Goal: Information Seeking & Learning: Learn about a topic

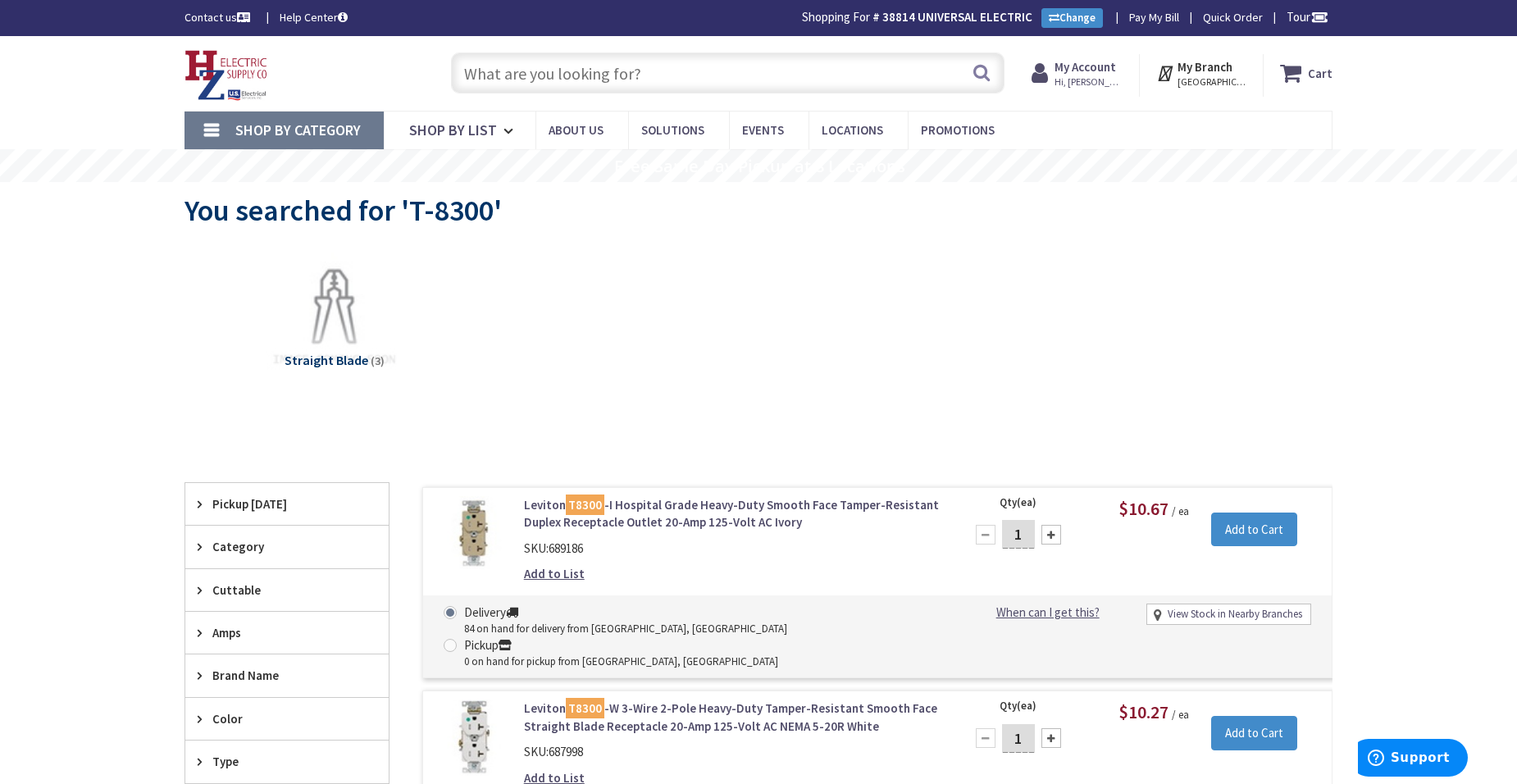
click at [540, 69] on input "text" at bounding box center [728, 73] width 553 height 41
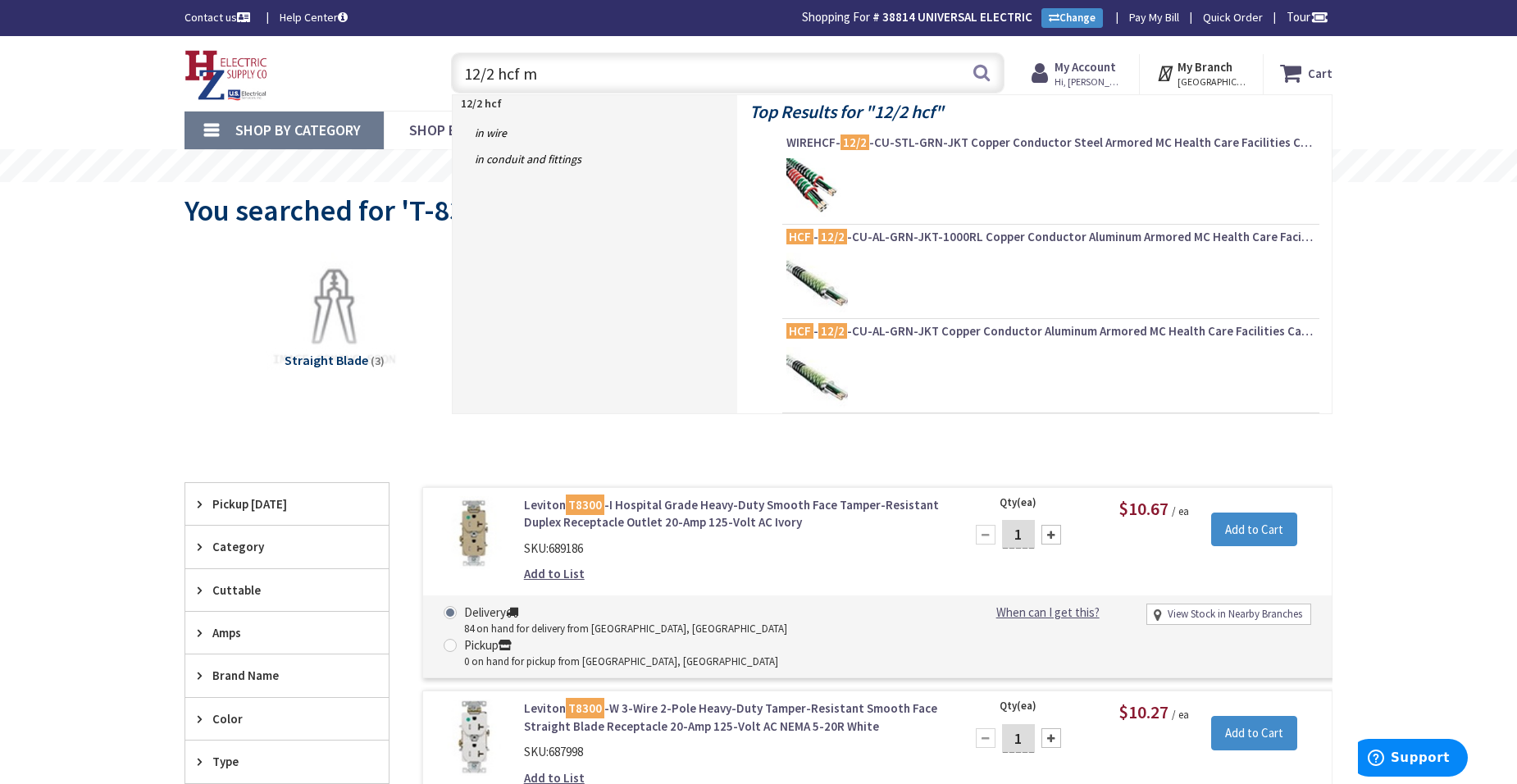
type input "12/2 hcf mc"
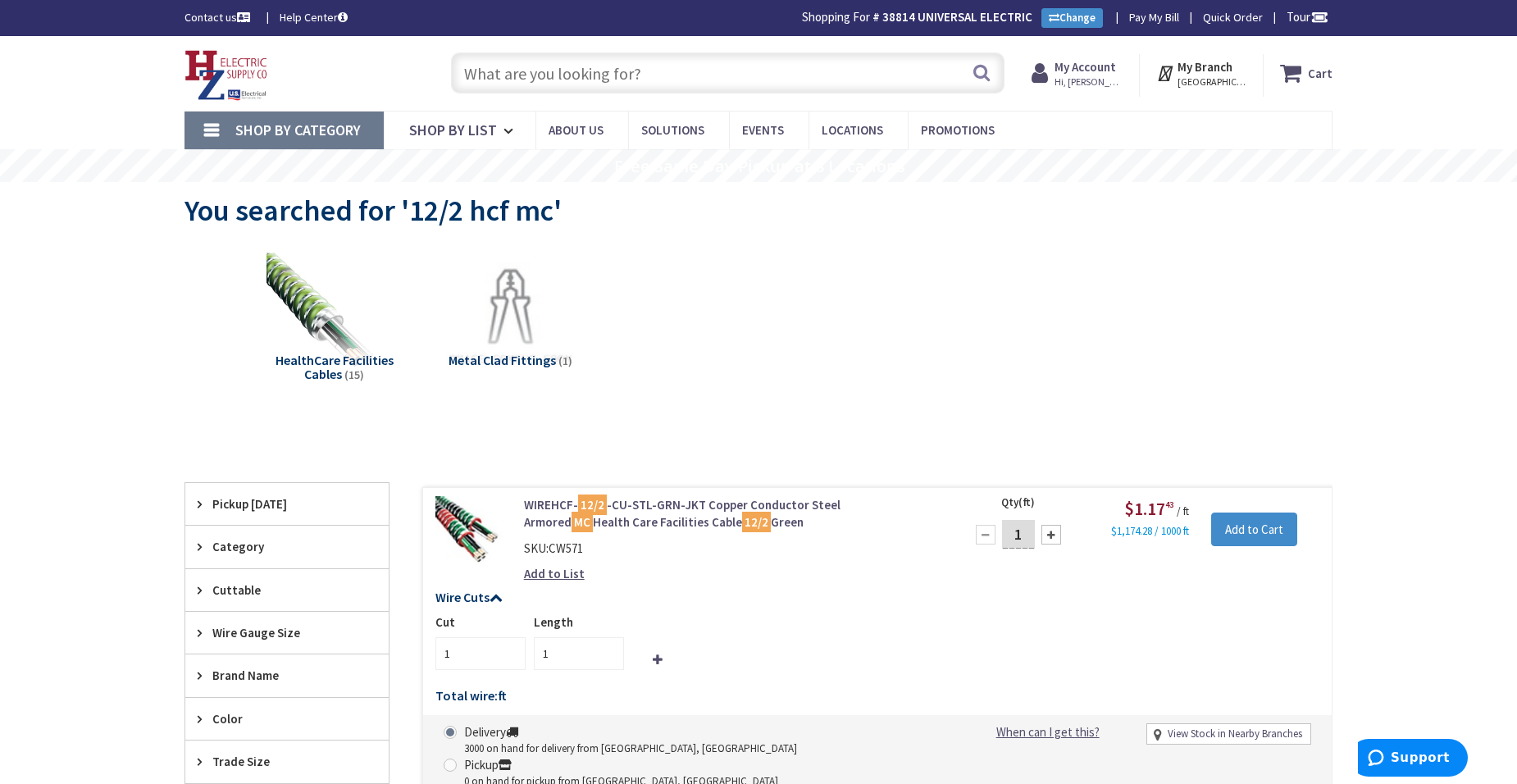
click at [516, 70] on input "text" at bounding box center [728, 73] width 553 height 41
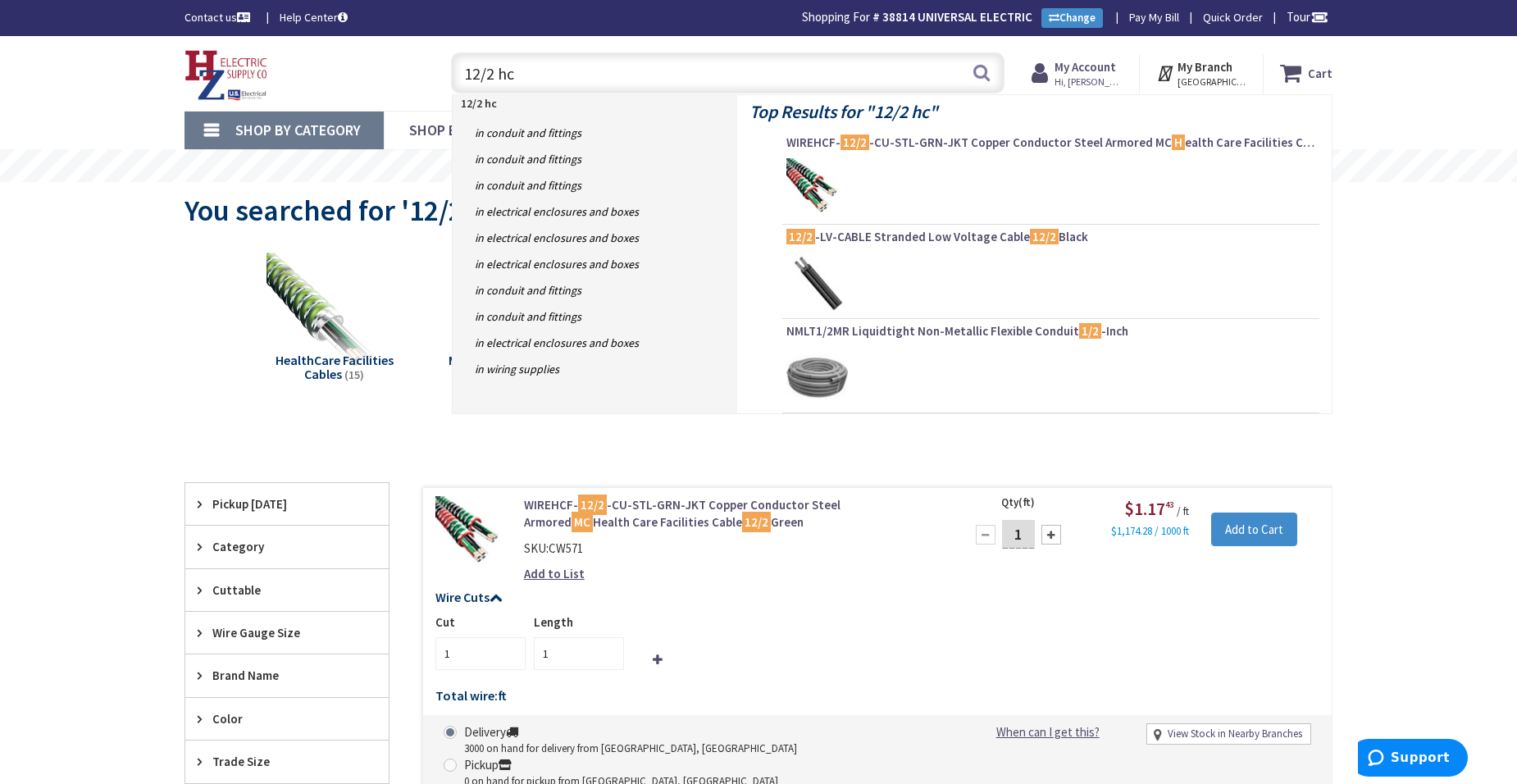
type input "12/2 hcf"
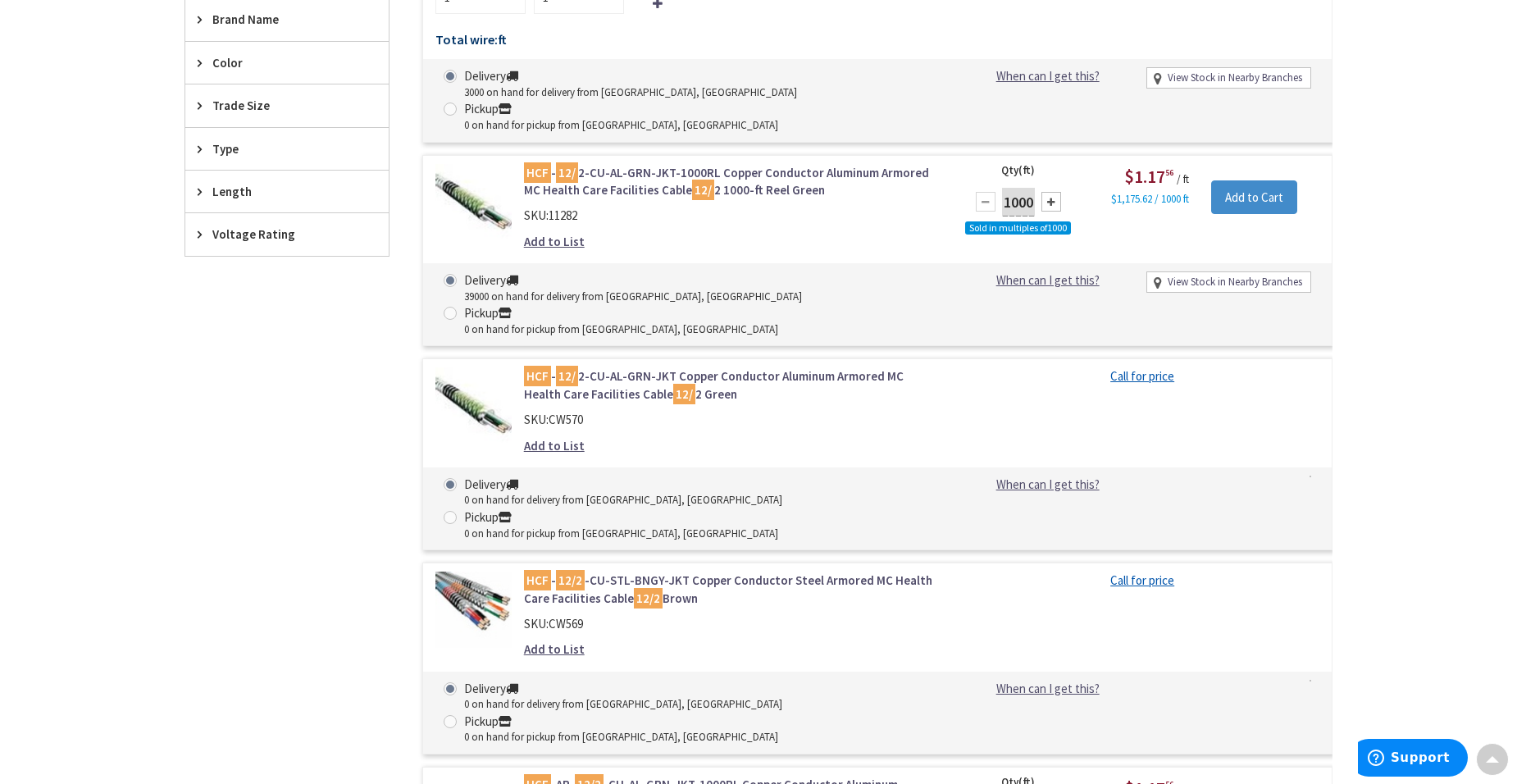
scroll to position [328, 0]
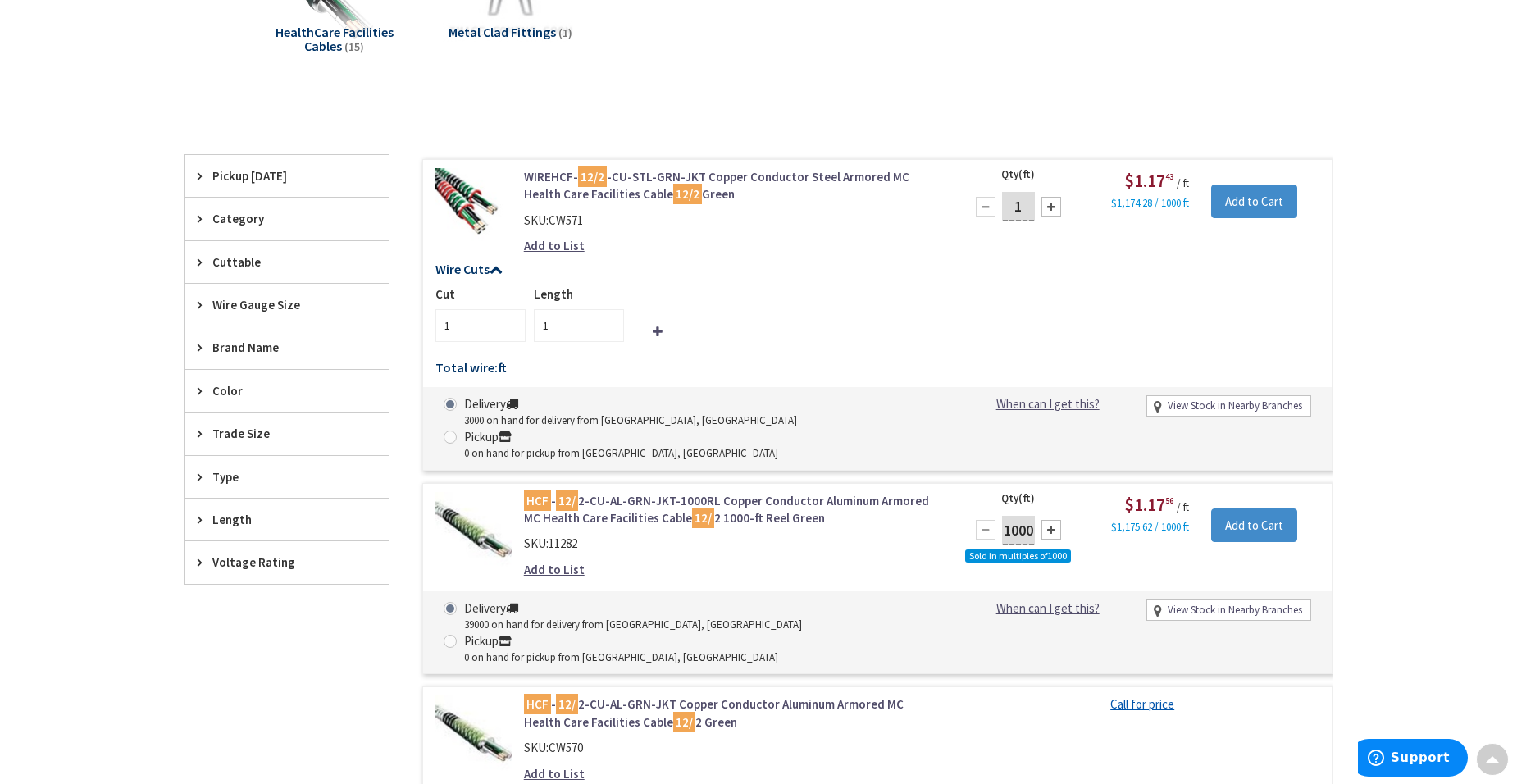
click at [200, 302] on icon at bounding box center [204, 304] width 12 height 12
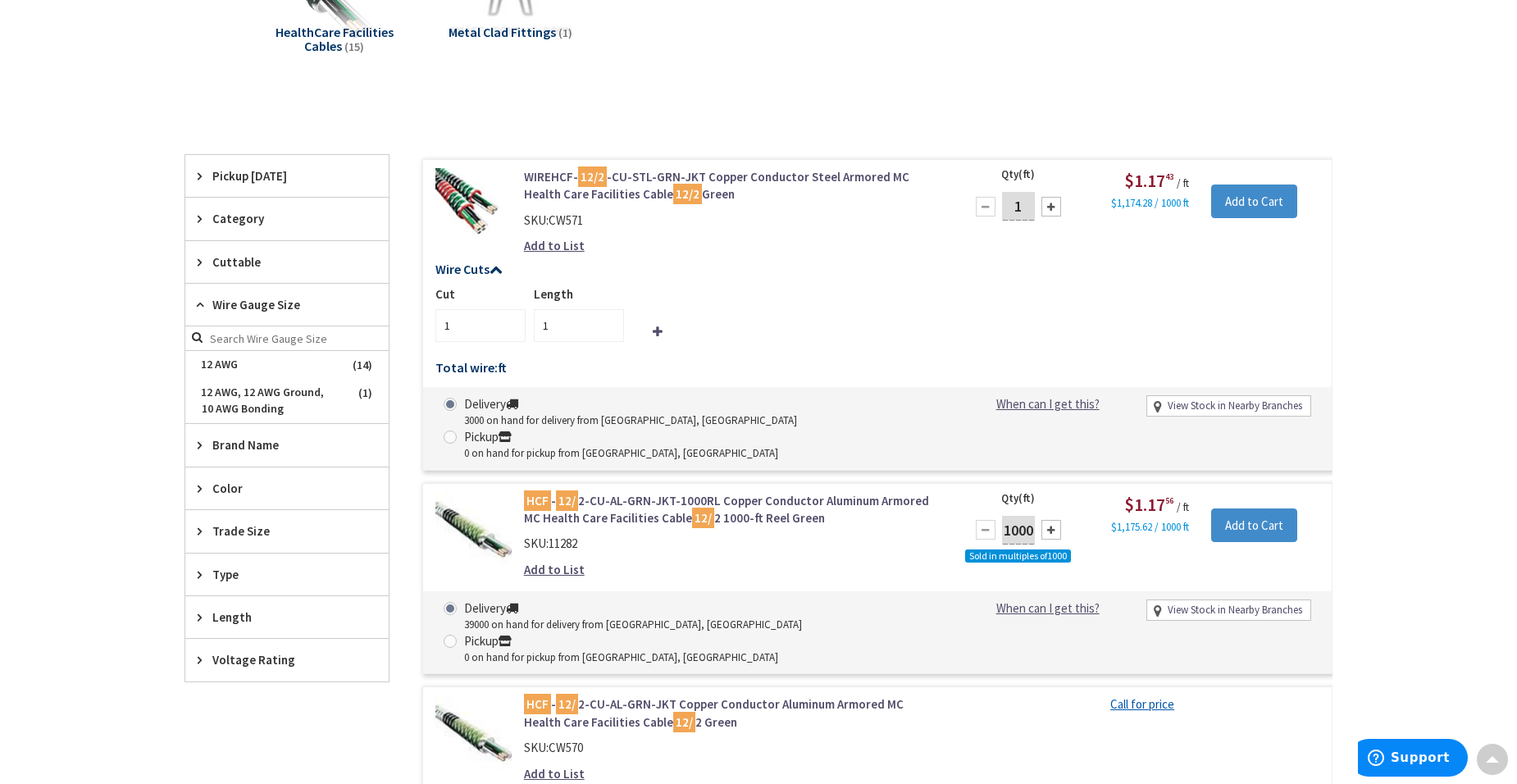
click at [200, 302] on icon at bounding box center [204, 304] width 12 height 12
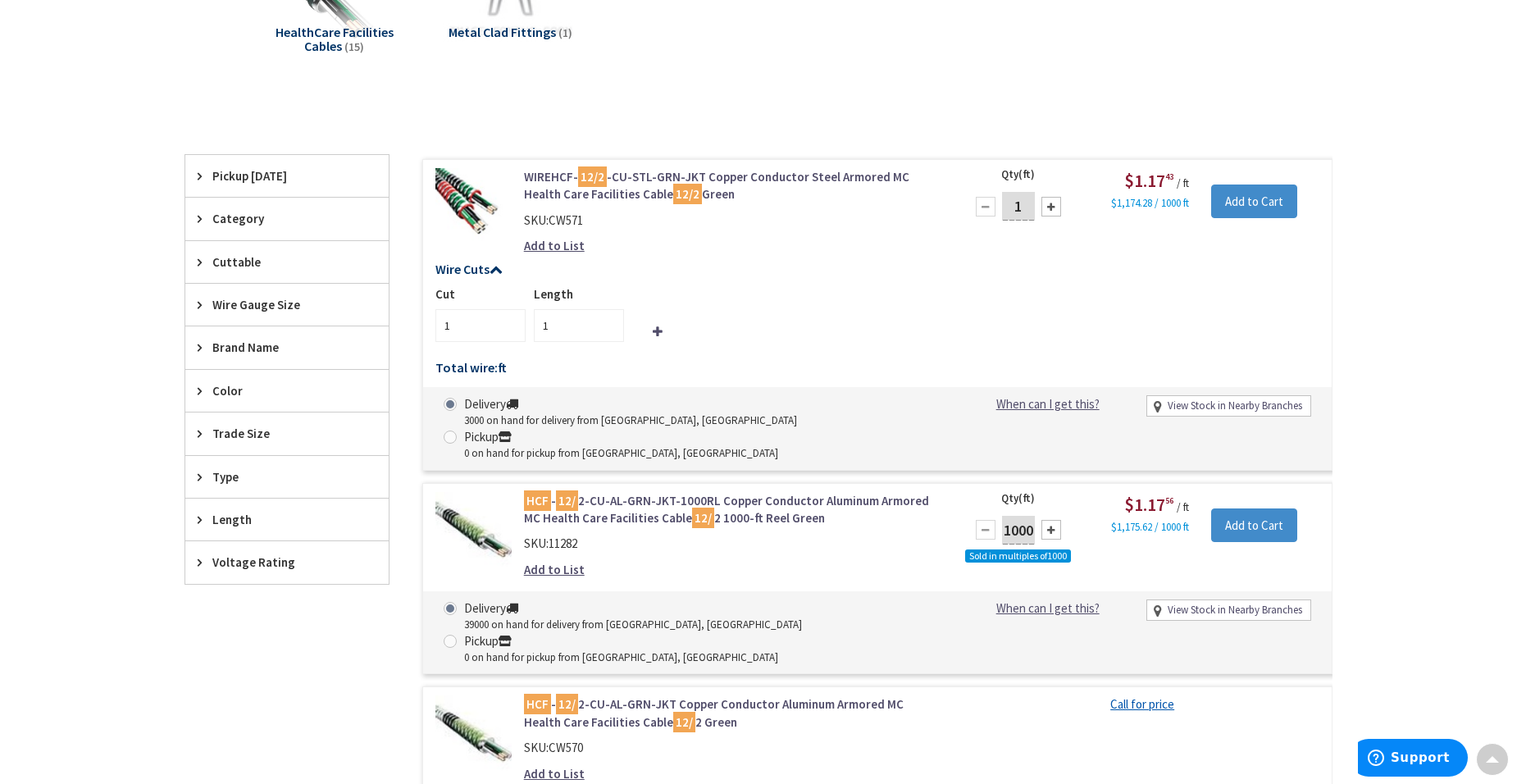
click at [194, 431] on div "Trade Size" at bounding box center [287, 433] width 204 height 42
click at [198, 431] on icon at bounding box center [204, 433] width 12 height 12
click at [202, 474] on icon at bounding box center [204, 477] width 12 height 12
click at [202, 475] on icon at bounding box center [204, 477] width 12 height 12
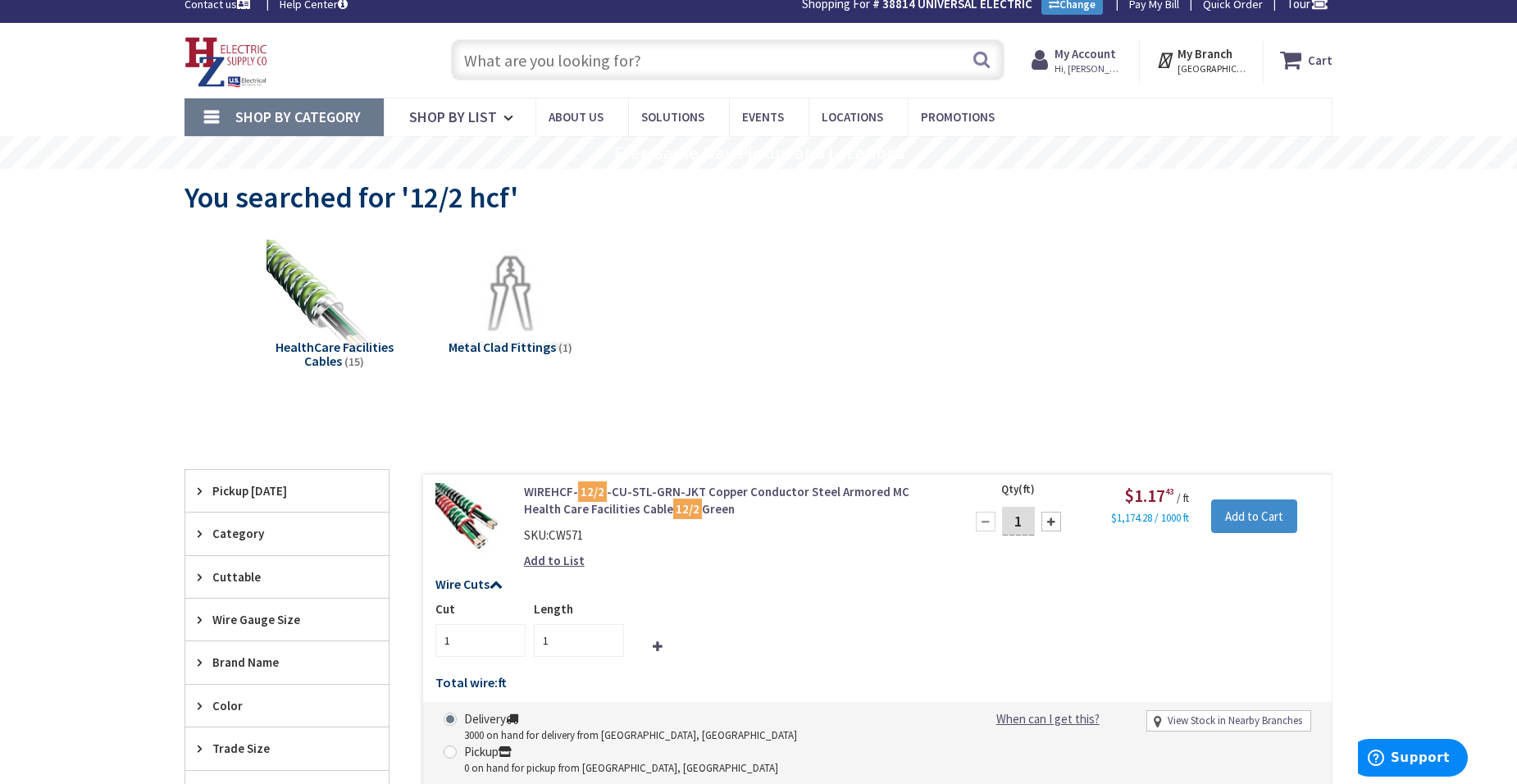
scroll to position [0, 0]
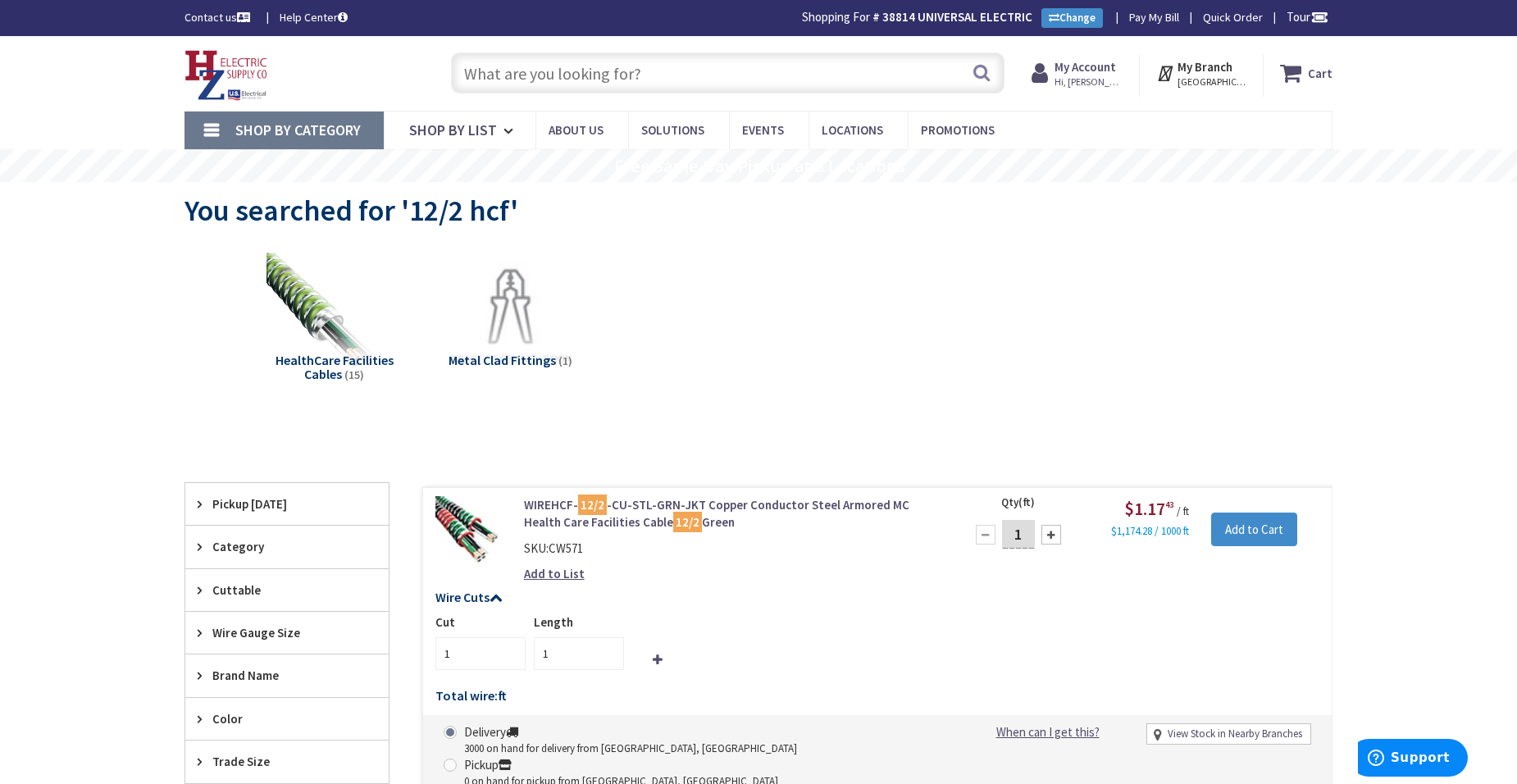
click at [572, 74] on input "text" at bounding box center [728, 73] width 553 height 41
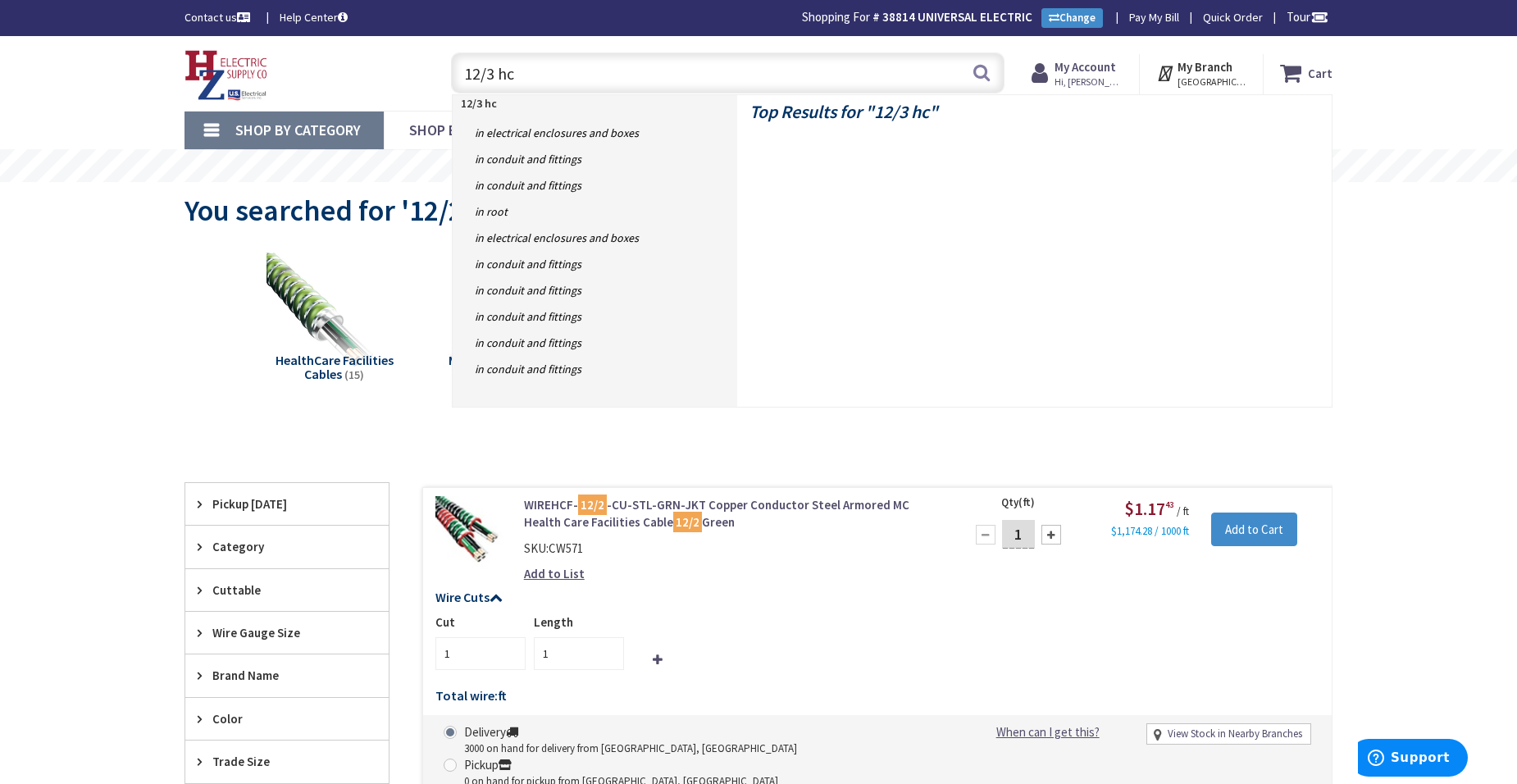
type input "12/3 hcf"
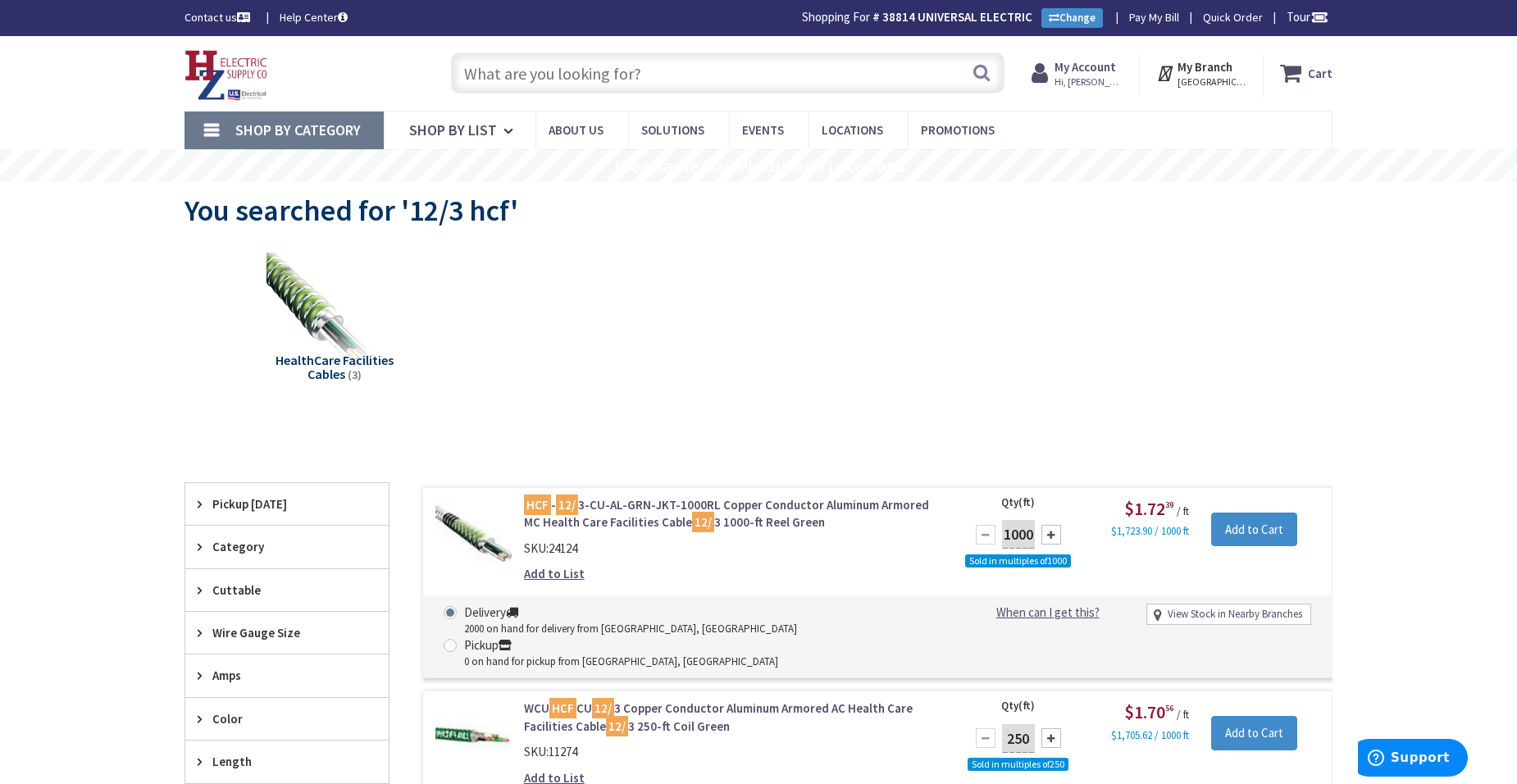
click at [508, 74] on input "text" at bounding box center [728, 73] width 553 height 41
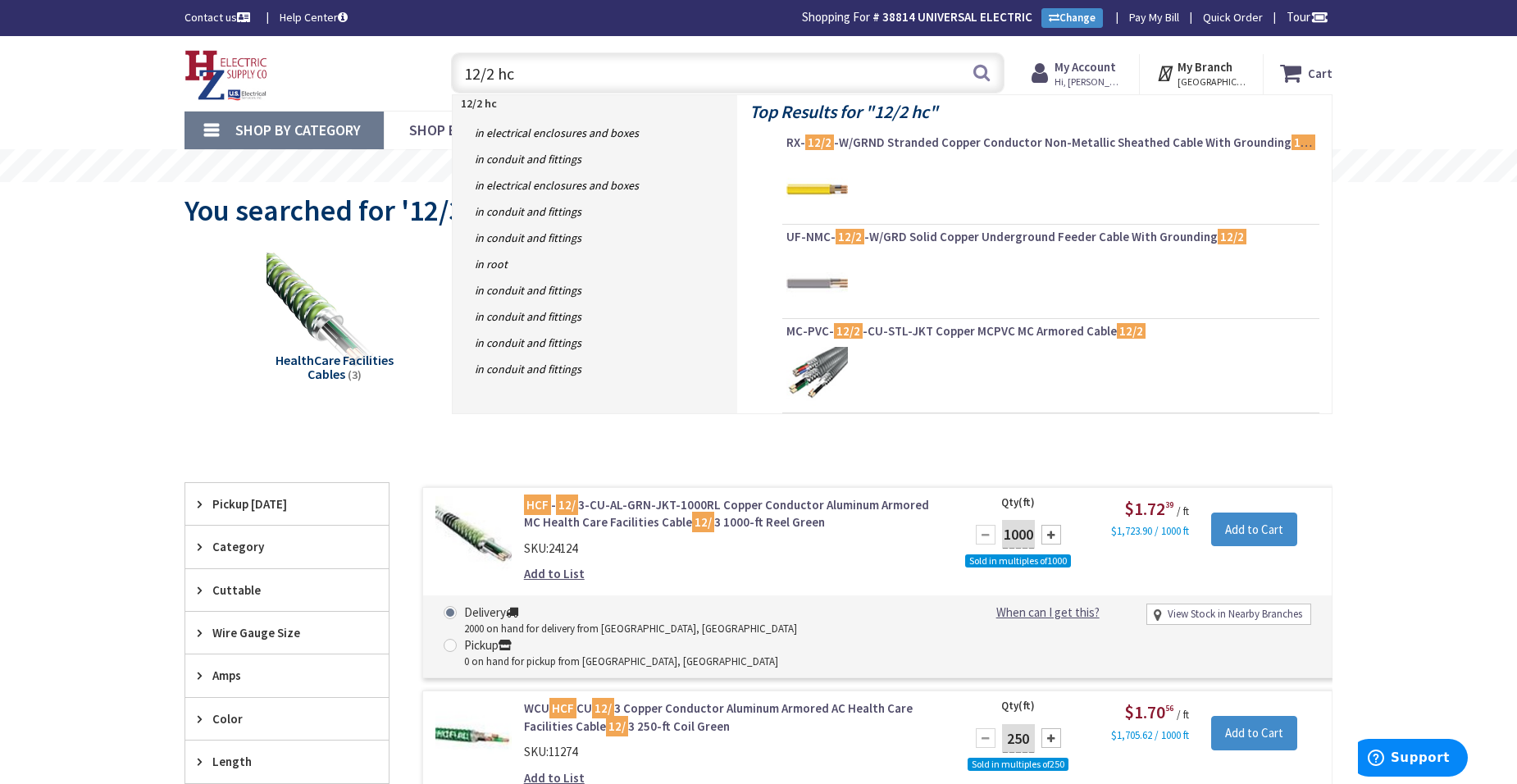
type input "12/2 hcf"
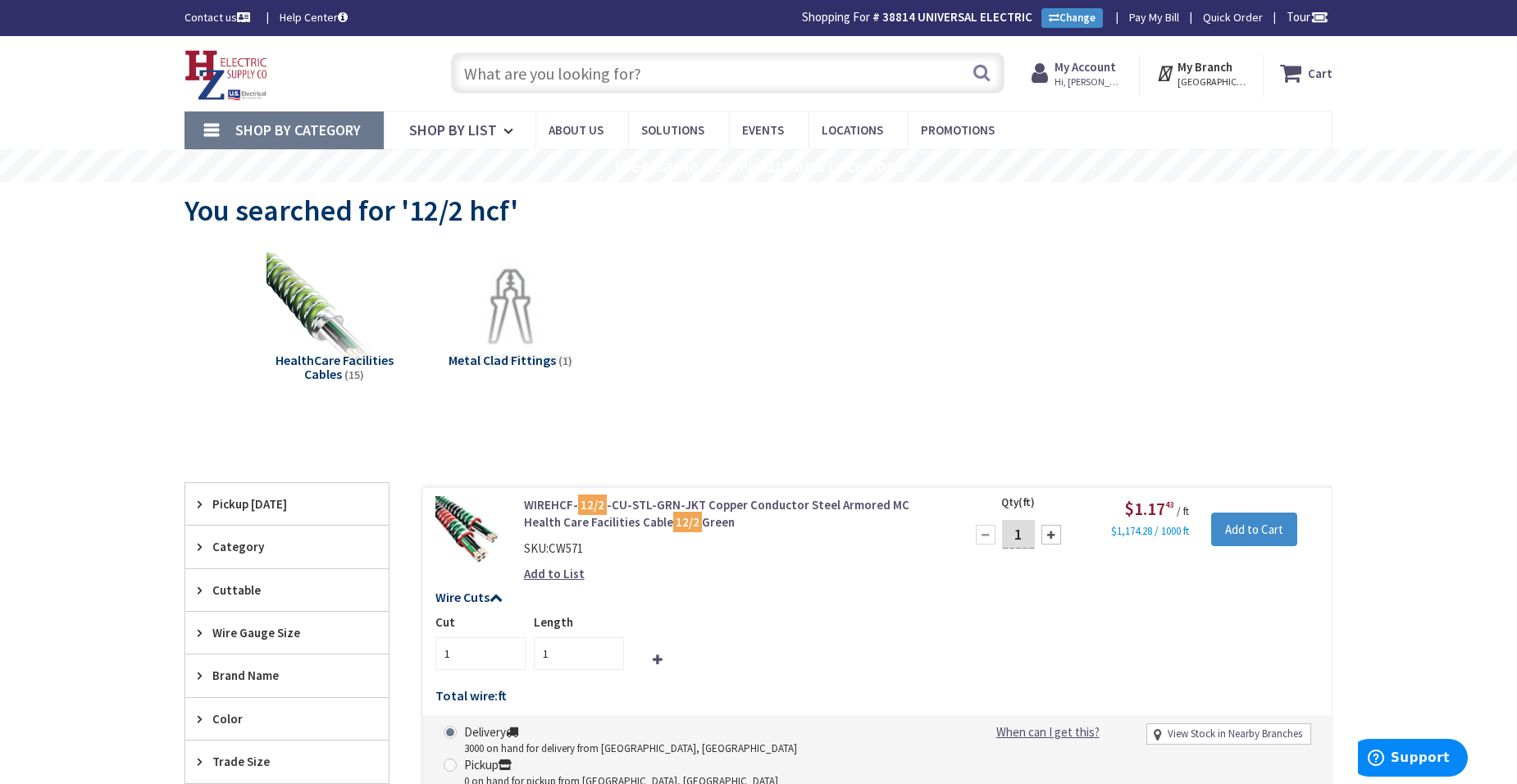
click at [531, 71] on input "text" at bounding box center [728, 73] width 553 height 41
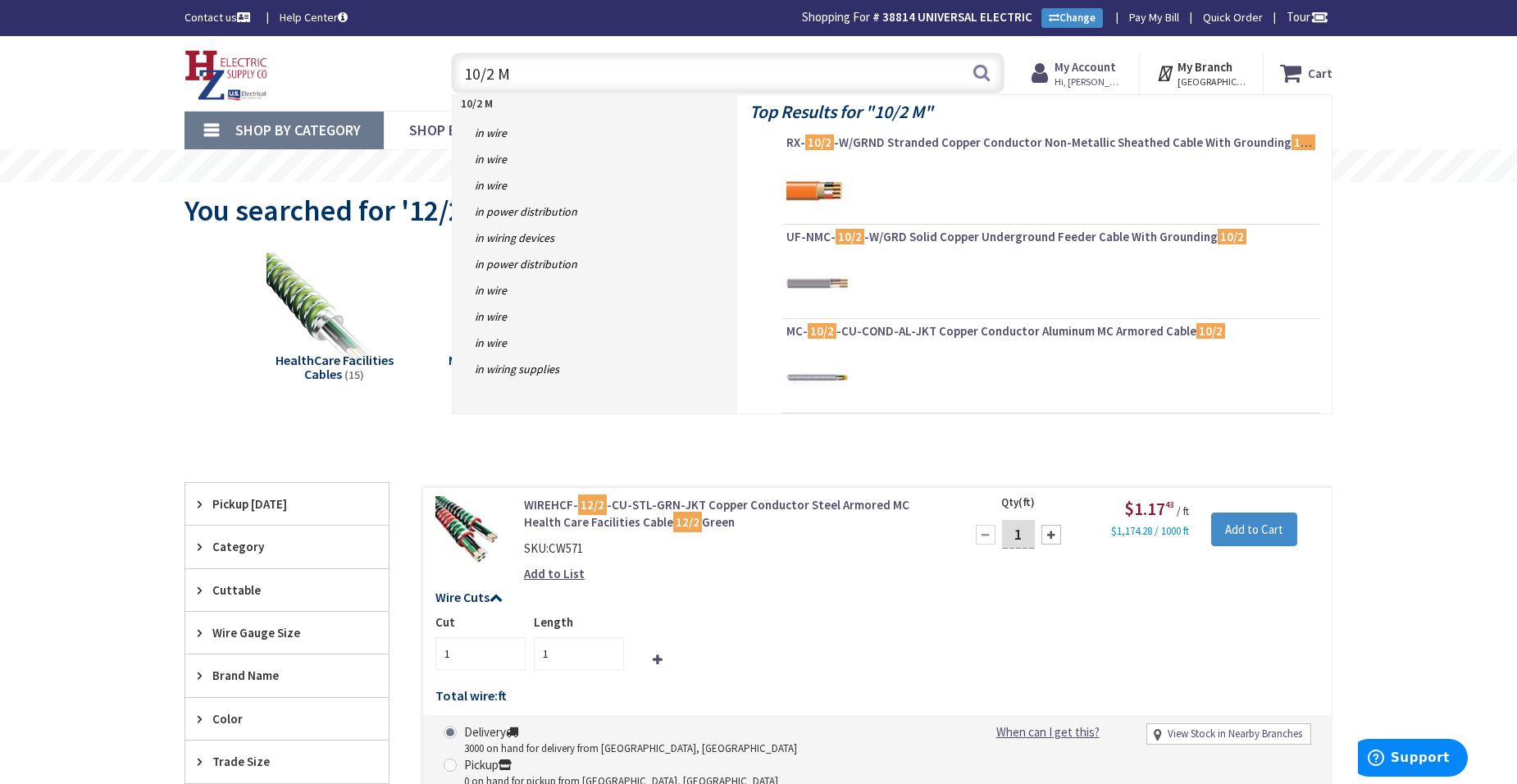
type input "10/2 MC"
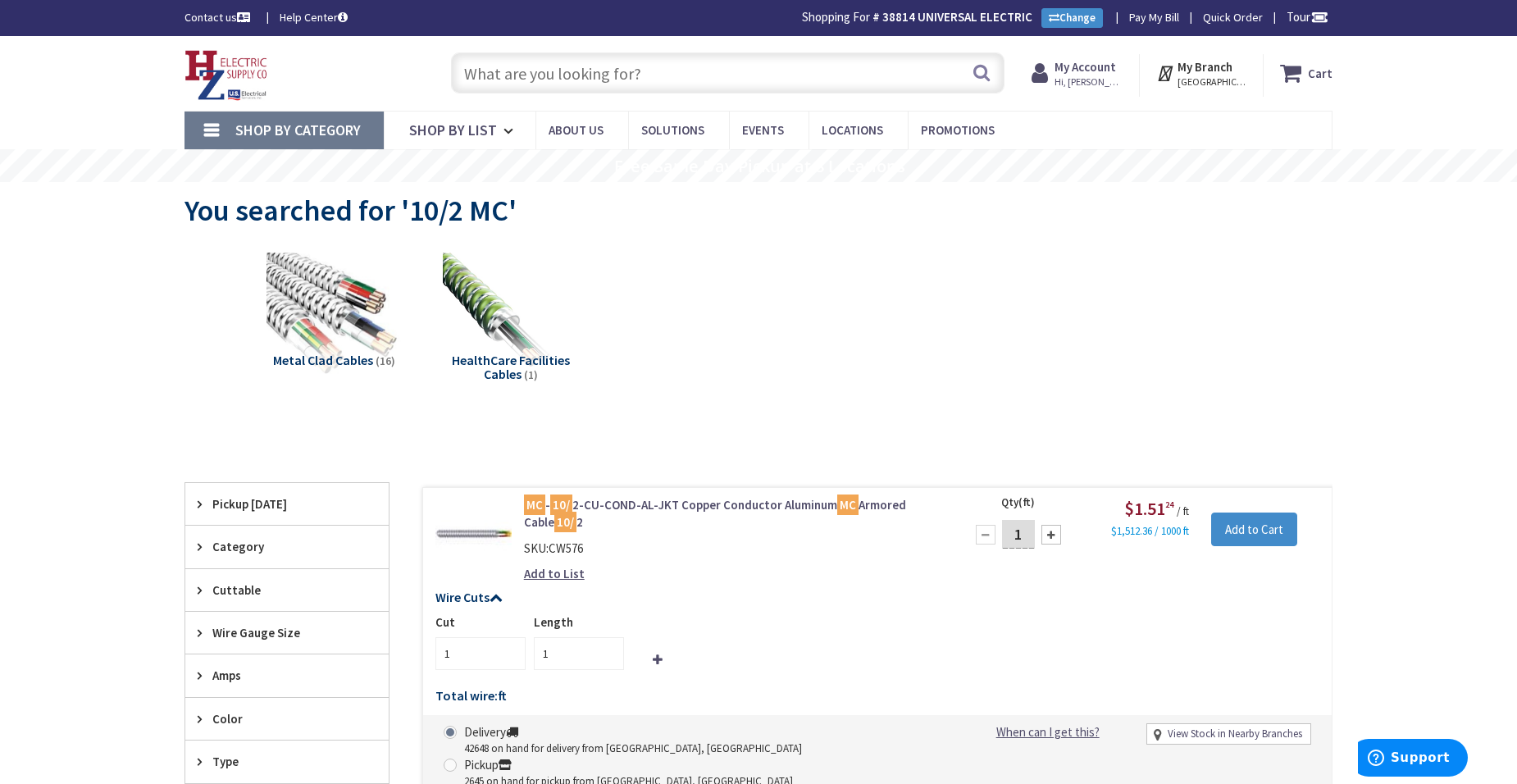
click at [499, 68] on input "text" at bounding box center [728, 73] width 553 height 41
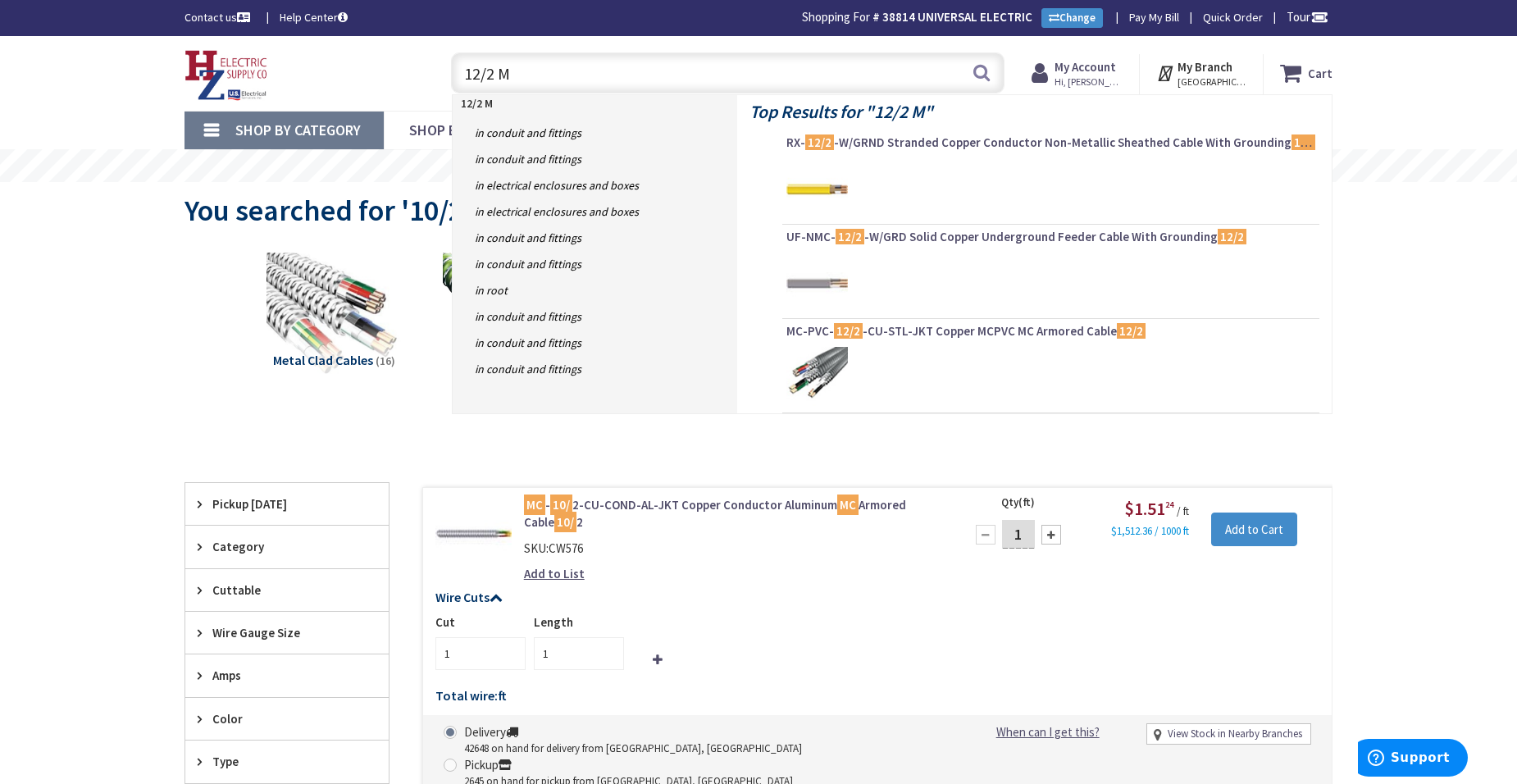
type input "12/2 MC"
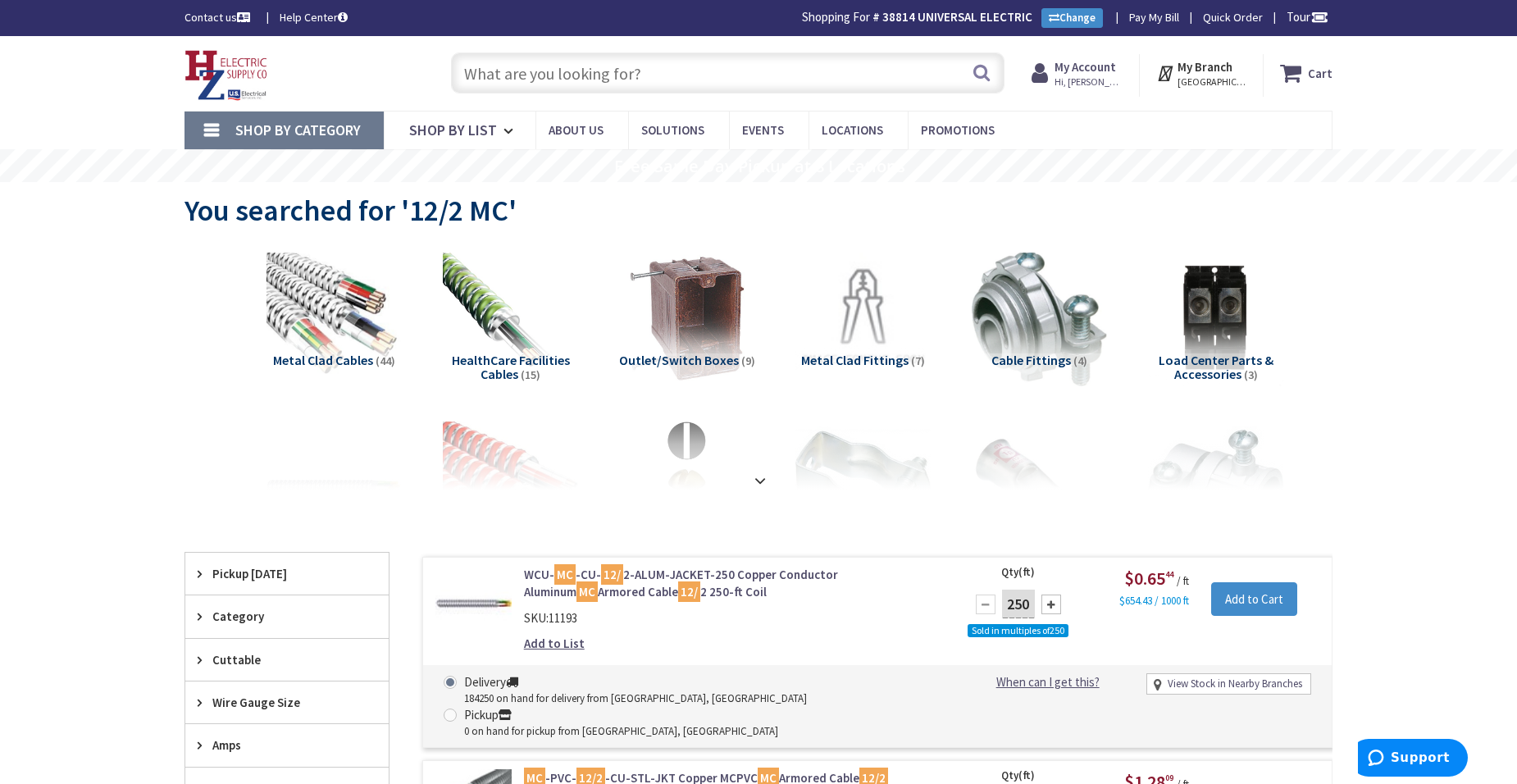
click at [522, 74] on input "text" at bounding box center [728, 73] width 553 height 41
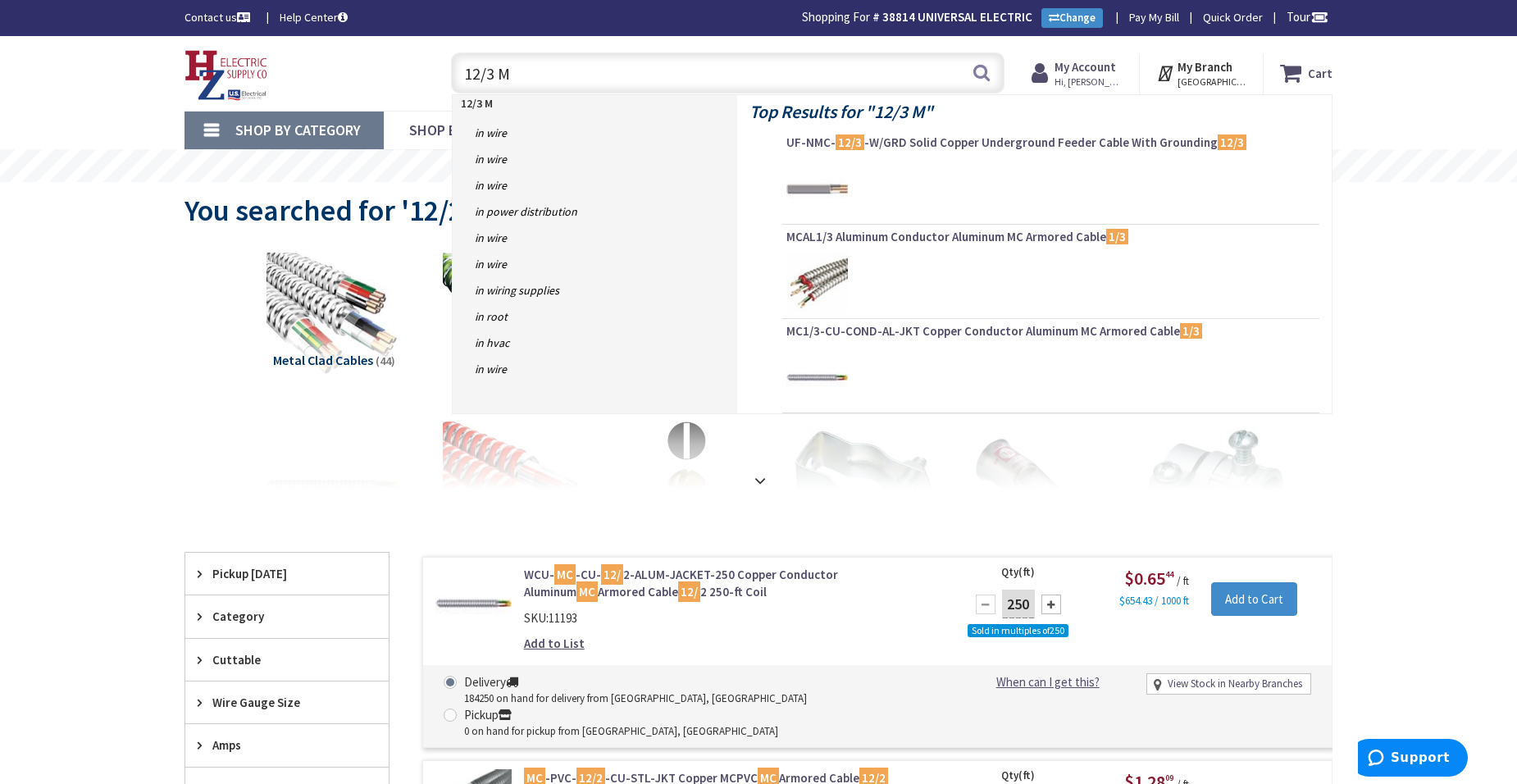
type input "12/3 MC"
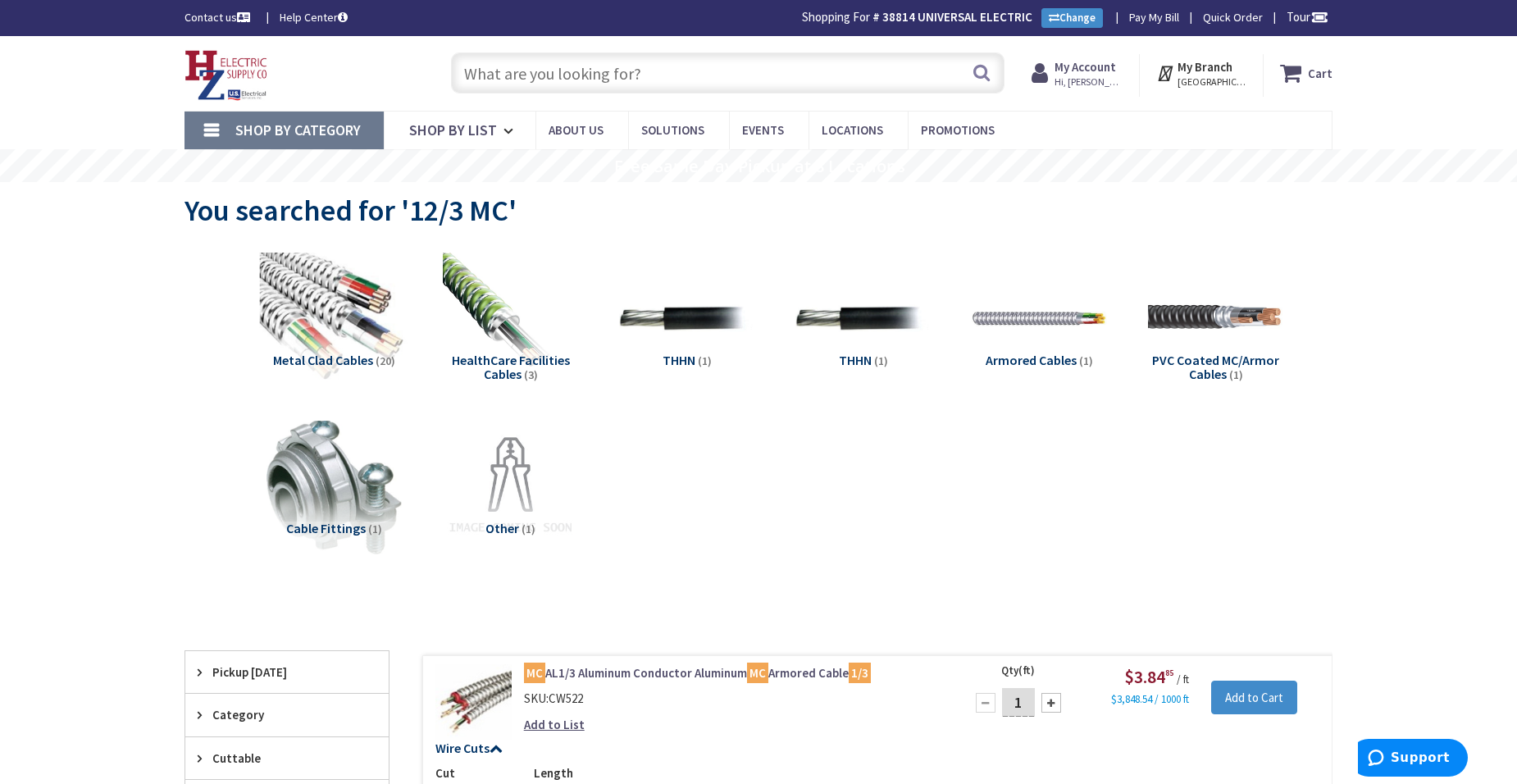
click at [338, 350] on img at bounding box center [334, 319] width 149 height 149
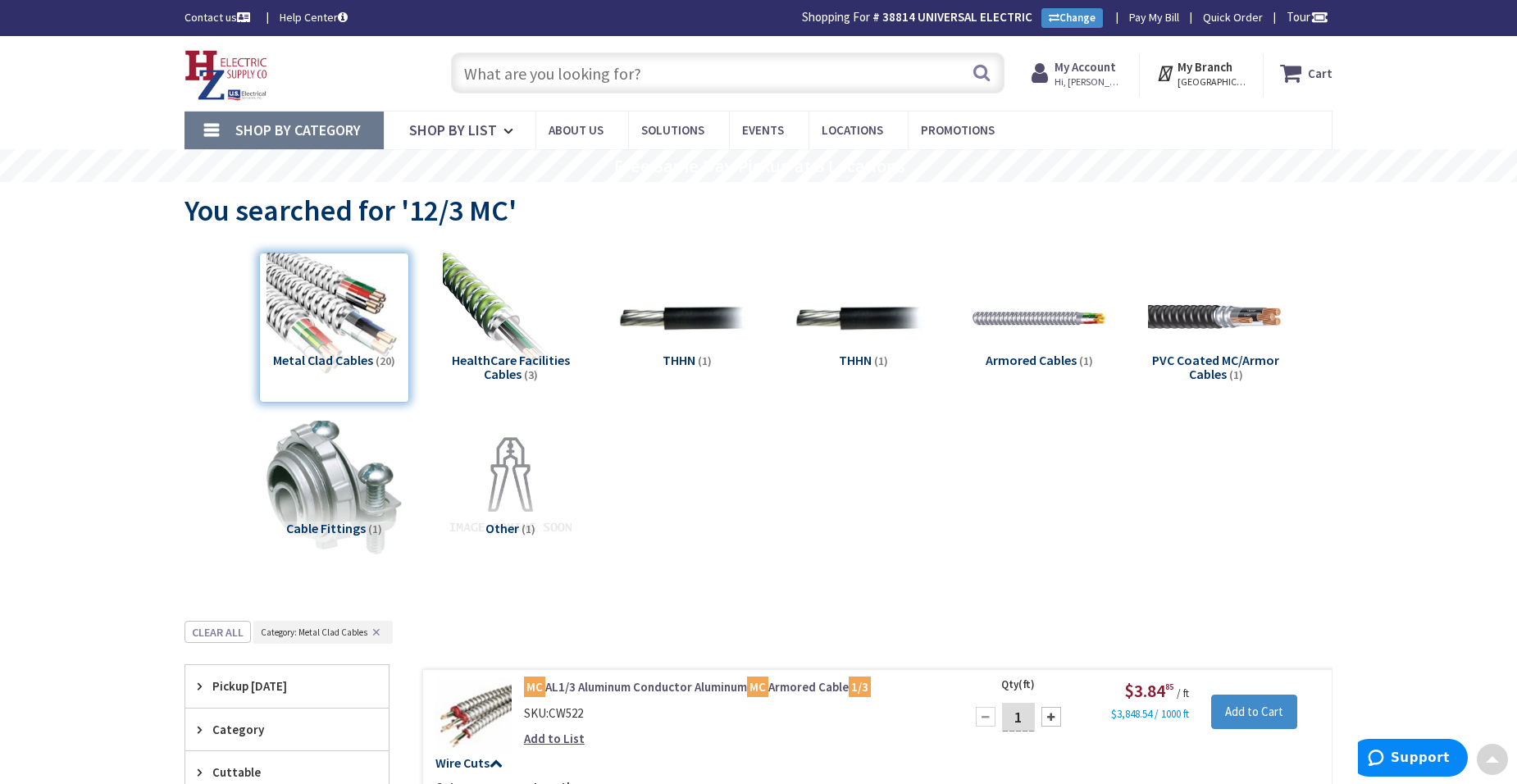
scroll to position [621, 0]
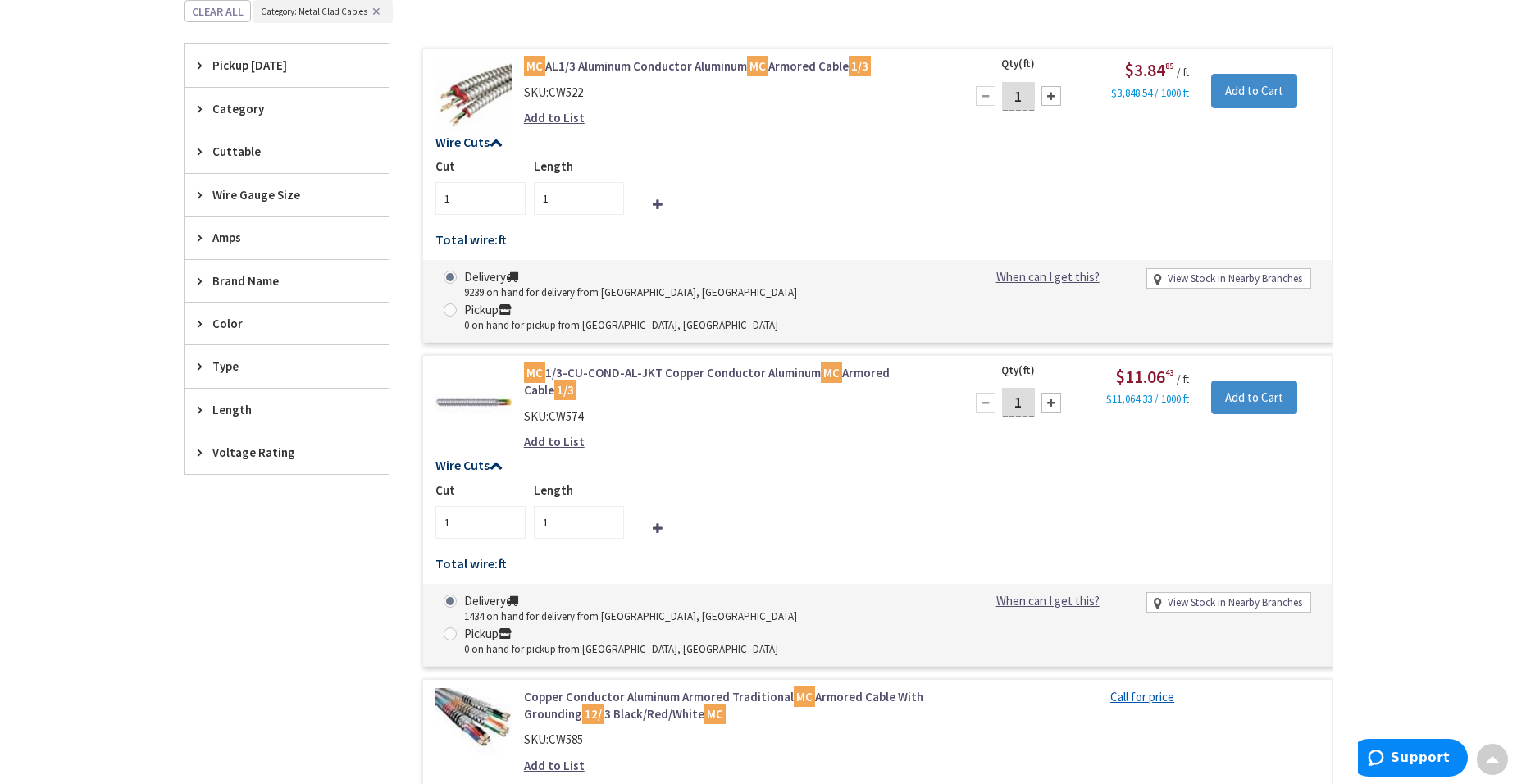
click at [198, 193] on icon at bounding box center [204, 195] width 12 height 12
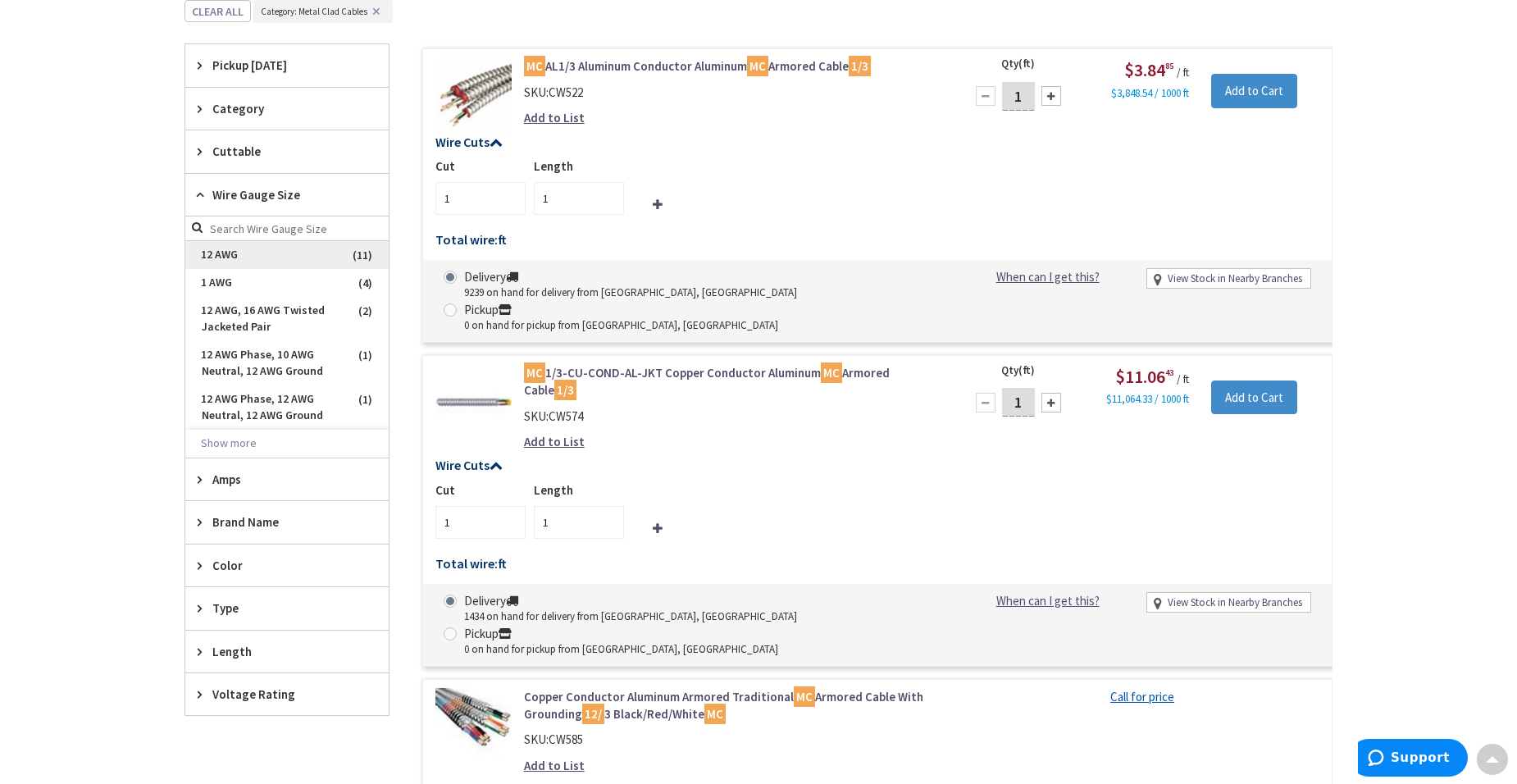
click at [213, 255] on span "12 AWG" at bounding box center [287, 255] width 204 height 28
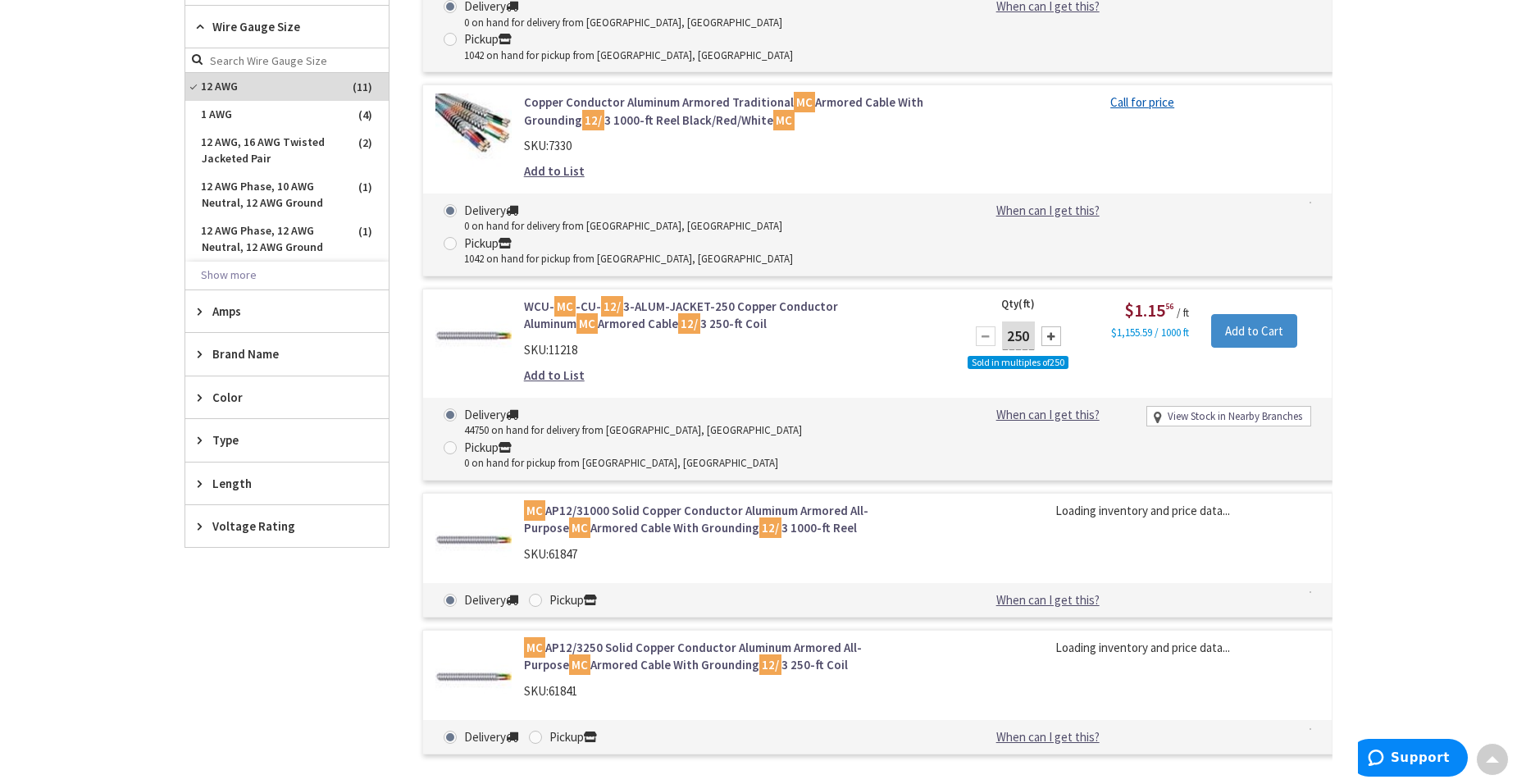
scroll to position [452, 0]
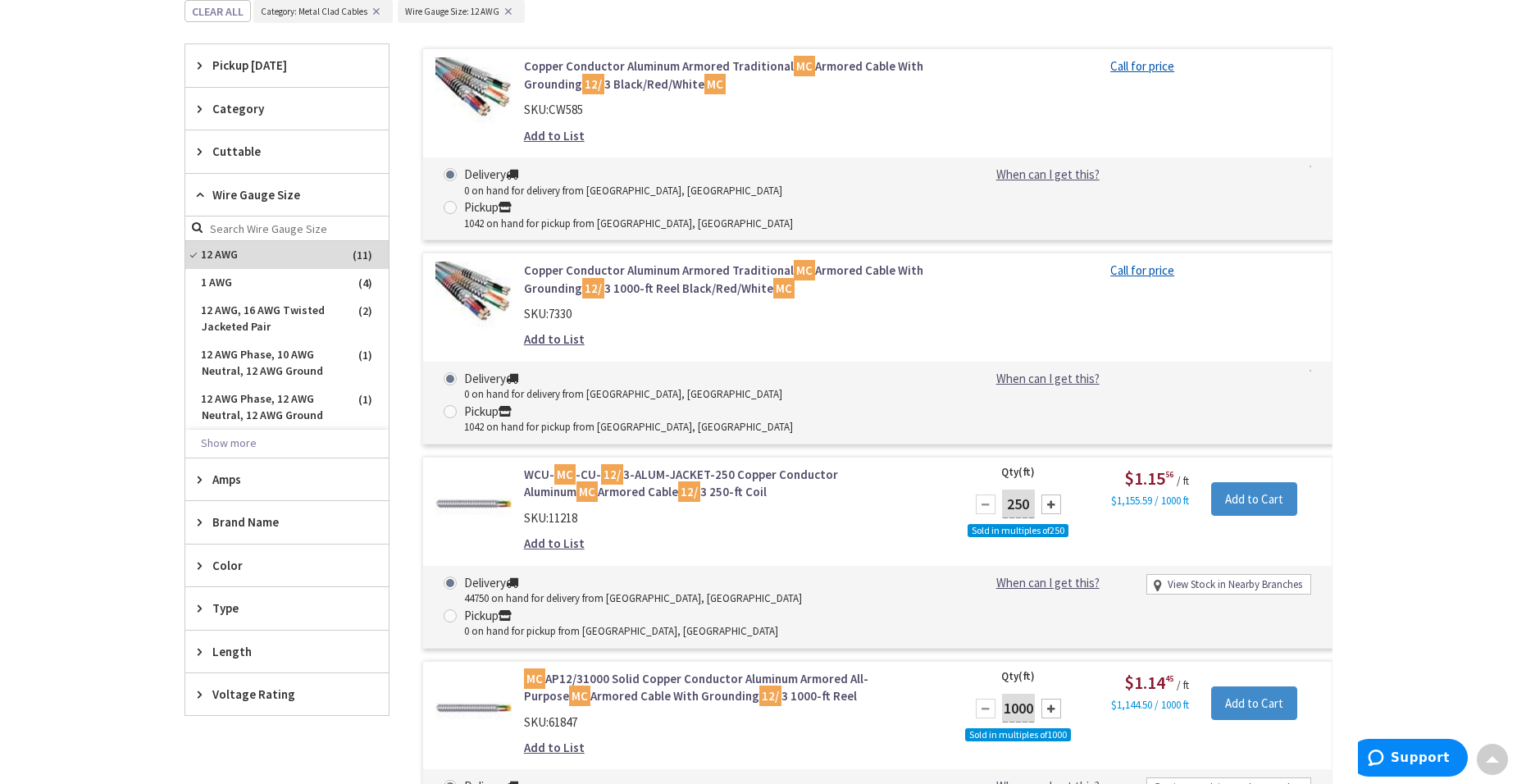
click at [199, 606] on icon at bounding box center [204, 608] width 12 height 12
click at [201, 608] on icon at bounding box center [204, 608] width 12 height 12
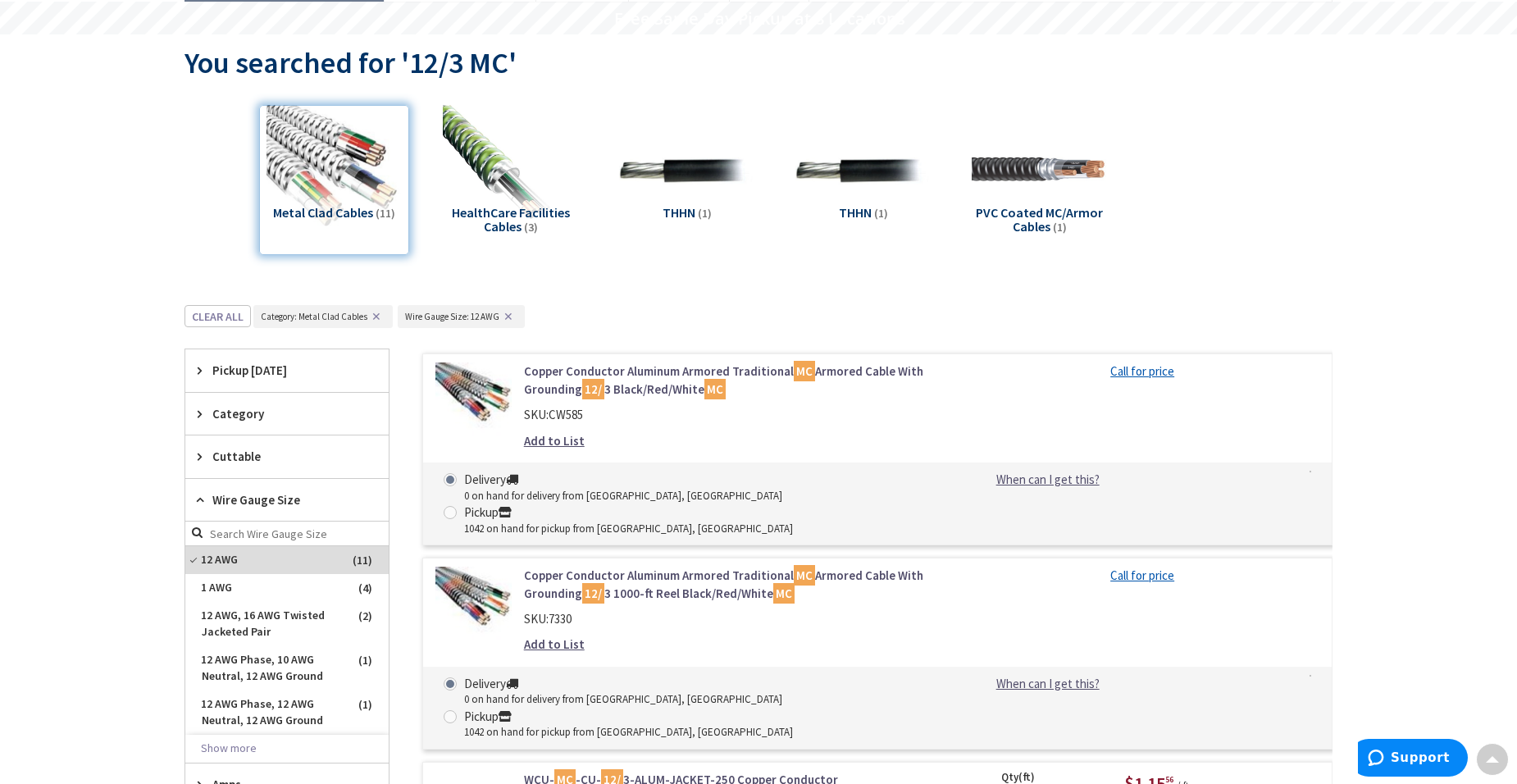
scroll to position [125, 0]
